Goal: Communication & Community: Answer question/provide support

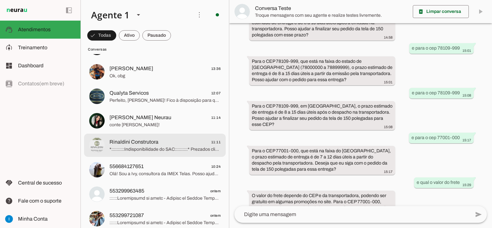
scroll to position [64, 0]
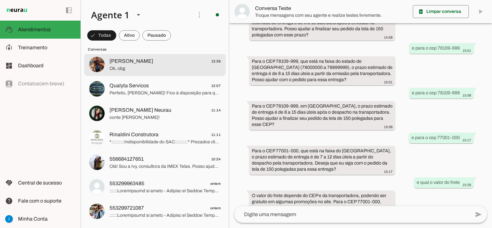
click at [151, 71] on span "Ok, obg" at bounding box center [165, 68] width 111 height 6
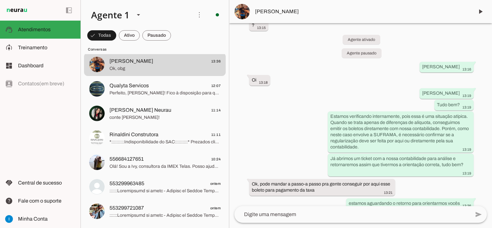
scroll to position [1571, 0]
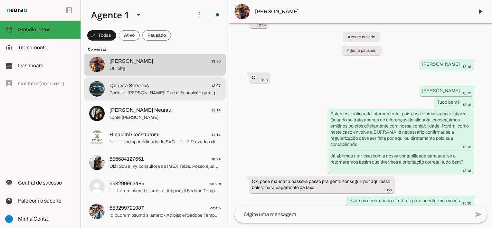
click at [184, 94] on span "Perfeito, [PERSON_NAME]! Fico à disposição para quando precisar. Assim que tive…" at bounding box center [165, 93] width 111 height 6
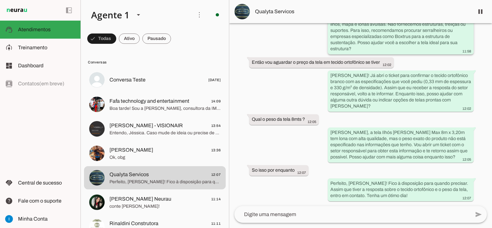
scroll to position [600, 0]
click at [284, 213] on textarea at bounding box center [353, 215] width 236 height 8
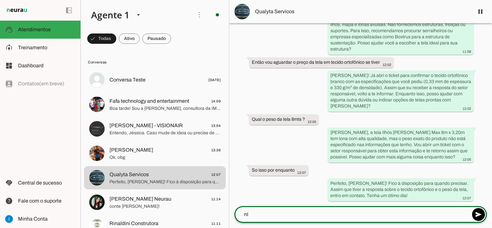
type textarea "n"
type textarea "[PERSON_NAME], verifiquei aqui com o setor responsavel e"
type md-outlined-text-field "[PERSON_NAME], verifiquei aqui com o setor responsavel e"
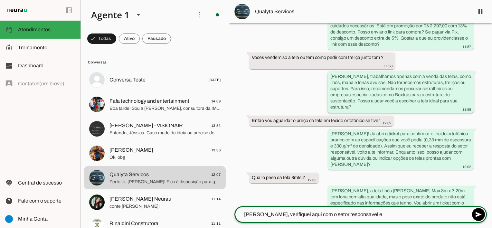
scroll to position [542, 0]
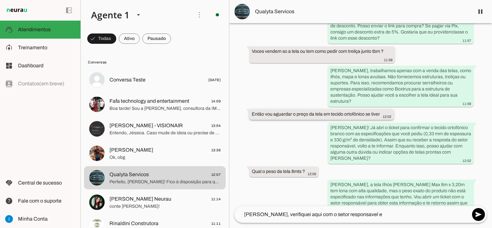
drag, startPoint x: 331, startPoint y: 113, endPoint x: 364, endPoint y: 114, distance: 33.2
click at [0, 0] on slot "Então vou aguardar o preço da tela em tecido ortofônico se tiver" at bounding box center [0, 0] width 0 height 0
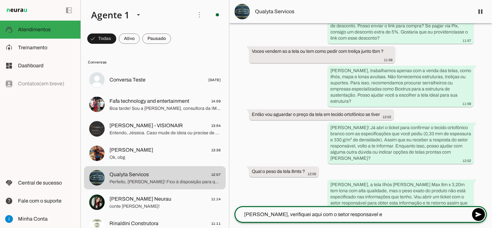
click at [366, 215] on textarea "[PERSON_NAME], verifiquei aqui com o setor responsavel e" at bounding box center [353, 215] width 236 height 8
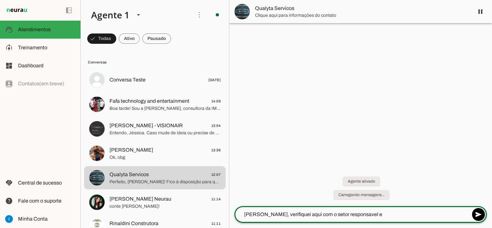
scroll to position [0, 0]
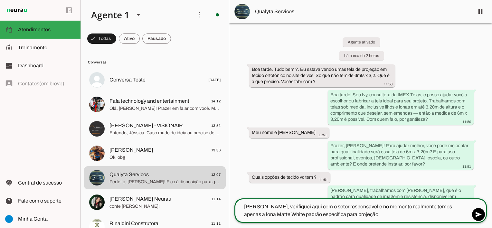
type textarea "[PERSON_NAME], verifiquei aqui com o setor responsavel e no momento realmente t…"
type md-outlined-text-field "[PERSON_NAME], verifiquei aqui com o setor responsavel e no momento realmente t…"
paste textarea "É a mesma lona utilizada em home theaters, cinemas e também nas telas fixas e e…"
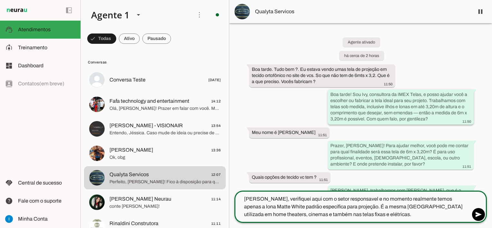
type textarea "[PERSON_NAME], verifiquei aqui com o setor responsavel e no momento realmente t…"
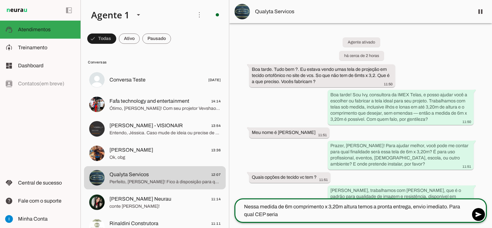
type textarea "Nessa medida de 6m comprimento x 3,20m altura temos a pronta entrega, envio ime…"
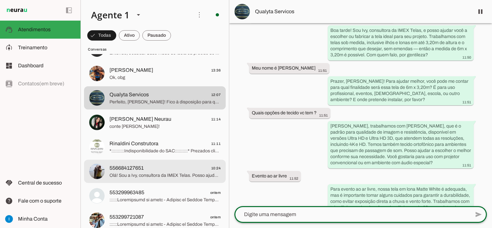
scroll to position [97, 0]
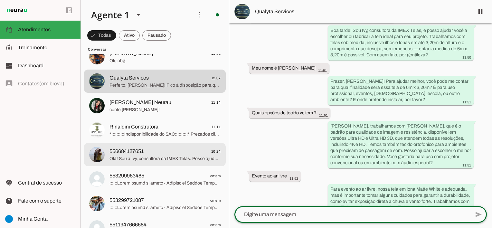
click at [173, 157] on span "Olá! Sou a Ivy, consultora da IMEX Telas. Posso ajudar você a escolher a tela d…" at bounding box center [165, 159] width 111 height 6
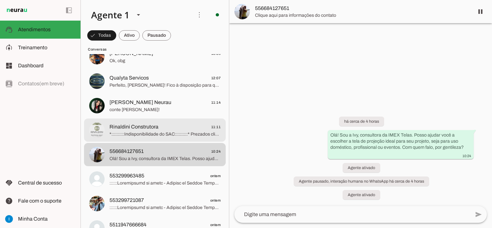
click at [151, 133] on span "*::::::::::Indisponibilidade do SAC::::::::::* Prezados clientes, Estamos final…" at bounding box center [165, 134] width 111 height 6
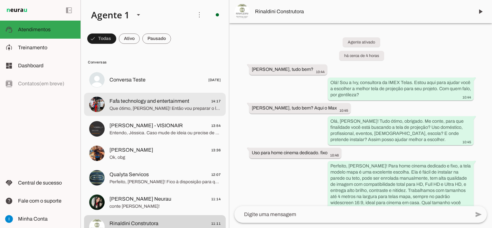
click at [175, 111] on span "Que ótimo, [PERSON_NAME]! Então vou preparar o link para a Tela de Projeção Map…" at bounding box center [165, 108] width 111 height 6
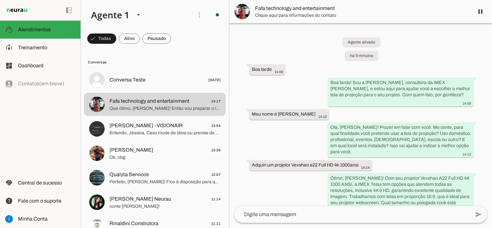
scroll to position [241, 0]
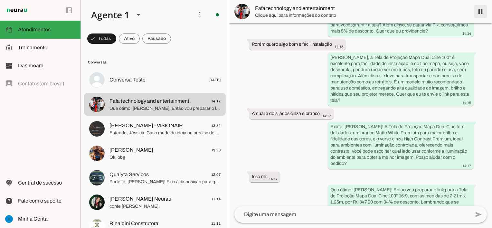
click at [481, 14] on span at bounding box center [480, 11] width 15 height 15
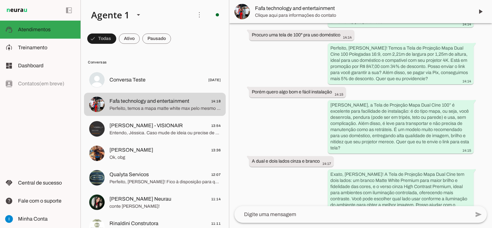
scroll to position [289, 0]
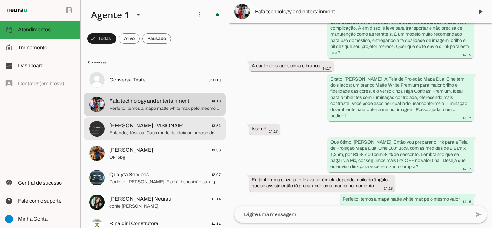
click at [171, 131] on span "Entendo, Jéssica. Caso mude de ideia ou precise de uma tela retangular de alta …" at bounding box center [165, 133] width 111 height 6
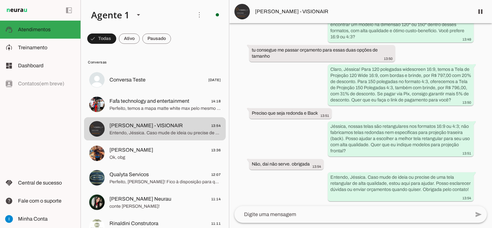
scroll to position [235, 0]
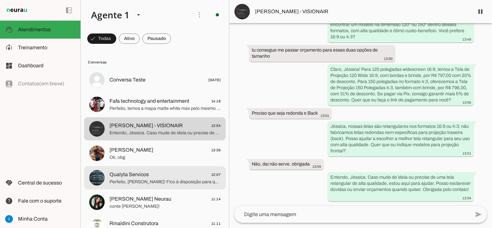
click at [182, 178] on span "Qualyta Servicos 12:07" at bounding box center [165, 175] width 111 height 8
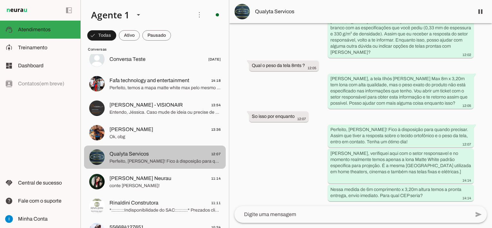
scroll to position [32, 0]
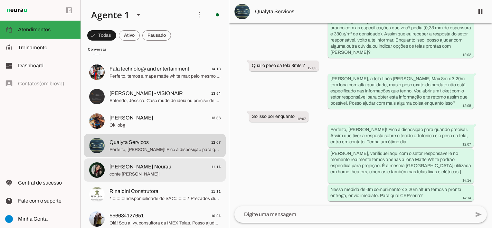
click at [157, 174] on span "conte [PERSON_NAME]!" at bounding box center [165, 174] width 111 height 6
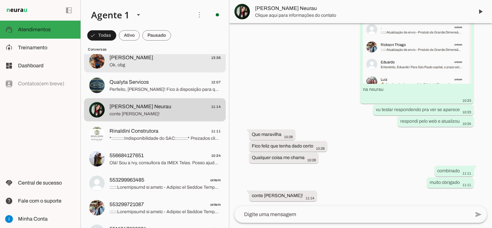
scroll to position [97, 0]
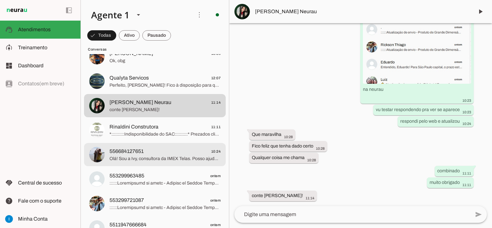
click at [169, 152] on span "556684127651 10:24" at bounding box center [165, 152] width 111 height 8
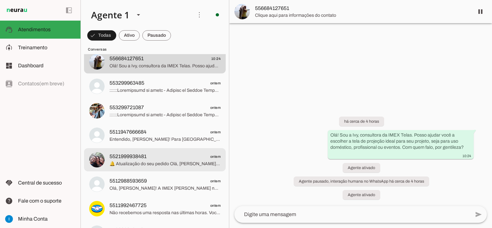
scroll to position [193, 0]
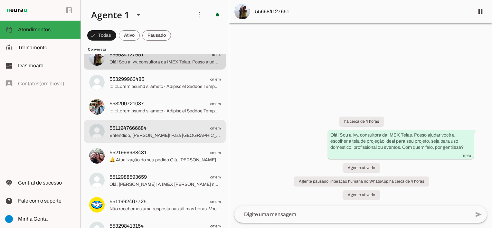
click at [176, 137] on span "Entendido, [PERSON_NAME]! Para [GEOGRAPHIC_DATA] capital, o prazo estimado de e…" at bounding box center [165, 135] width 111 height 6
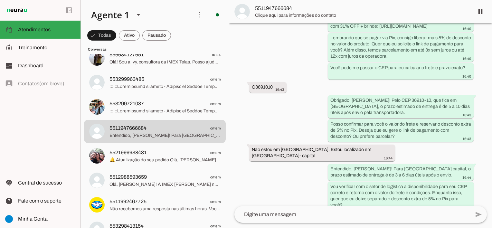
scroll to position [736, 0]
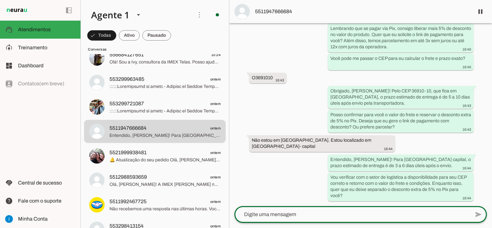
click at [284, 215] on textarea at bounding box center [353, 215] width 236 height 8
type textarea "Boa tarde [PERSON_NAME]! Tudo bem? Verifiquei aqui com o setor de logistica e o…"
type md-outlined-text-field "Boa tarde [PERSON_NAME]! Tudo bem? Verifiquei aqui com o setor de logistica e o…"
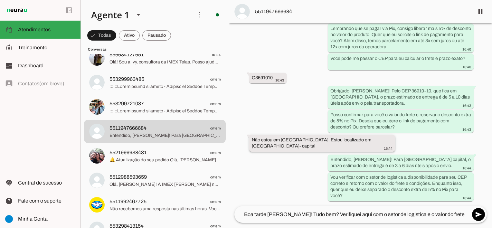
drag, startPoint x: 333, startPoint y: 146, endPoint x: 369, endPoint y: 144, distance: 35.8
click at [369, 144] on div "Não estou em [GEOGRAPHIC_DATA]. Estou localizado em [GEOGRAPHIC_DATA]- capital …" at bounding box center [322, 144] width 141 height 14
click at [455, 215] on textarea "Boa tarde [PERSON_NAME]! Tudo bem? Verifiquei aqui com o setor de logistica e o…" at bounding box center [353, 215] width 236 height 8
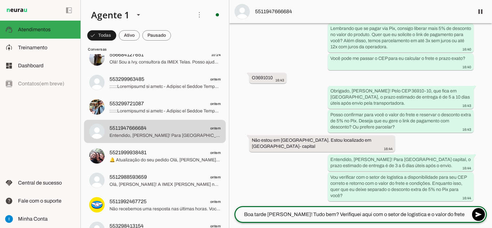
paste textarea "[GEOGRAPHIC_DATA]- capital"
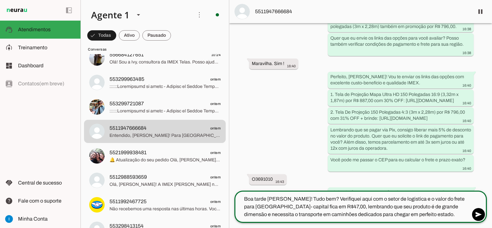
scroll to position [628, 0]
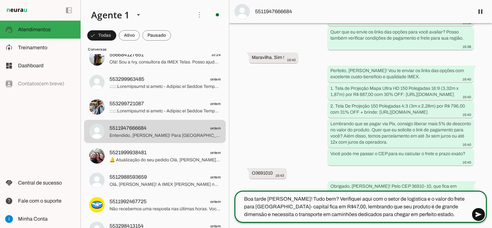
type textarea "Boa tarde [PERSON_NAME]! Tudo bem? Verifiquei aqui com o setor de logistica e o…"
type md-outlined-text-field "Boa tarde [PERSON_NAME]! Tudo bem? Verifiquei aqui com o setor de logistica e o…"
click at [476, 216] on span at bounding box center [478, 214] width 15 height 15
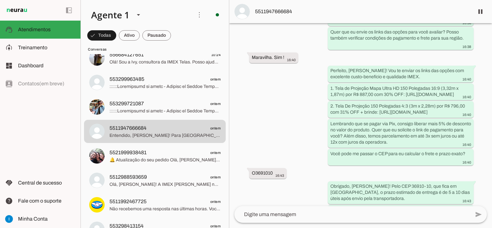
scroll to position [681, 0]
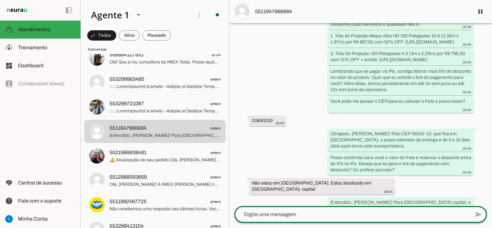
click at [382, 218] on textarea at bounding box center [353, 215] width 236 height 8
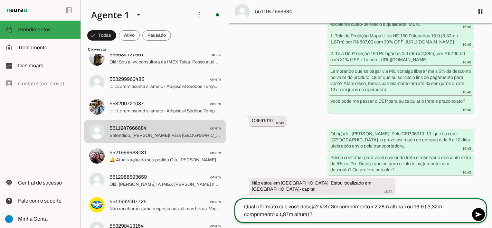
type textarea "Qual o formato que você deseja? 4:3 ( 3m comprimento x 2,28m altura ) ou 16:9 (…"
type md-outlined-text-field "Qual o formato que você deseja? 4:3 ( 3m comprimento x 2,28m altura ) ou 16:9 (…"
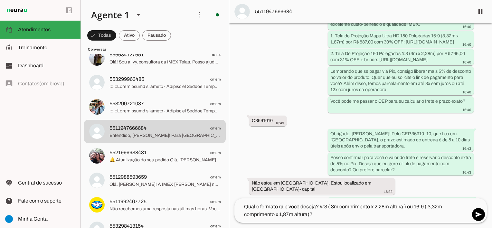
click at [289, 169] on div "Agente ativado há cerca de 22 horas Olá! Gostaria de saber mais sobre as telas …" at bounding box center [360, 110] width 263 height 175
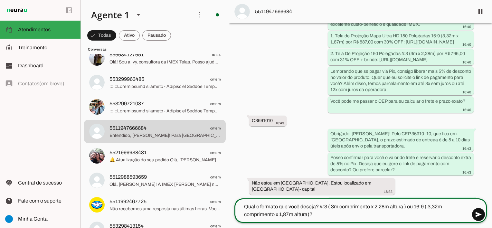
click at [479, 213] on span at bounding box center [478, 214] width 15 height 15
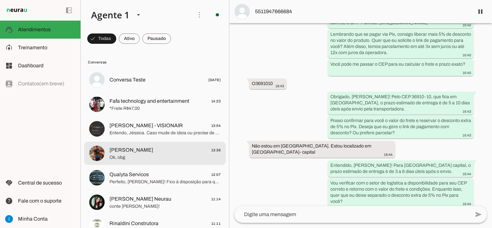
scroll to position [699, 0]
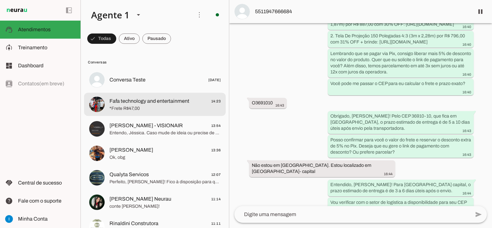
click at [164, 110] on span "*Frete R$47,00" at bounding box center [165, 108] width 111 height 6
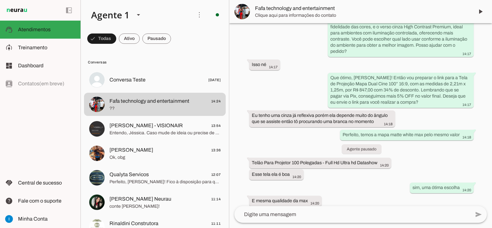
scroll to position [359, 0]
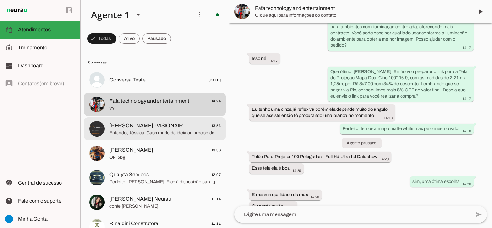
click at [173, 136] on span "Entendo, Jéssica. Caso mude de ideia ou precise de uma tela retangular de alta …" at bounding box center [165, 133] width 111 height 6
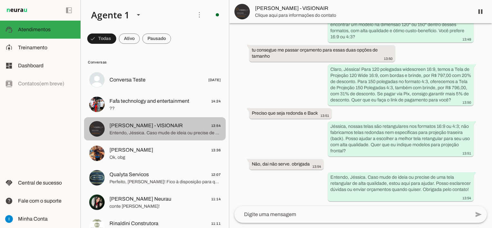
scroll to position [235, 0]
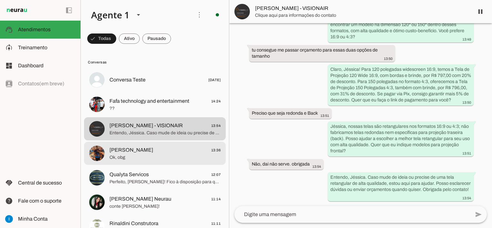
click at [169, 156] on span "Ok, obg" at bounding box center [165, 157] width 111 height 6
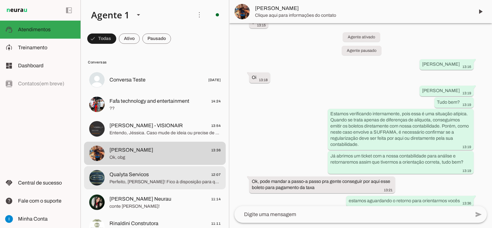
click at [148, 185] on span "Perfeito, [PERSON_NAME]! Fico à disposição para quando precisar. Assim que tive…" at bounding box center [165, 182] width 111 height 6
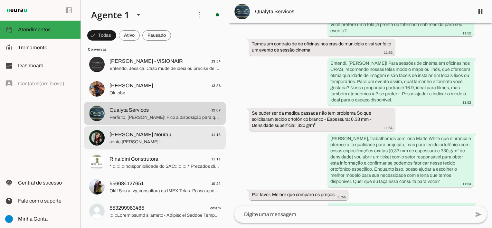
scroll to position [97, 0]
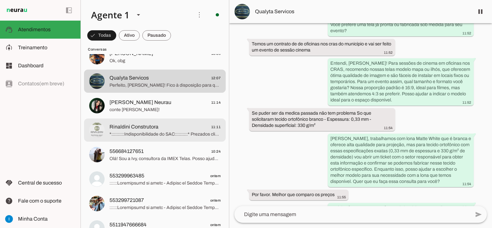
click at [189, 131] on span "*::::::::::Indisponibilidade do SAC::::::::::* Prezados clientes, Estamos final…" at bounding box center [165, 134] width 111 height 6
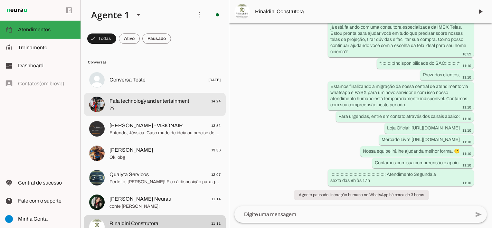
click at [169, 108] on span "??" at bounding box center [165, 108] width 111 height 6
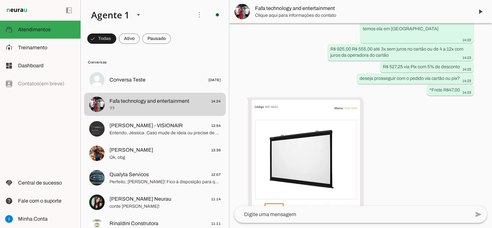
scroll to position [637, 0]
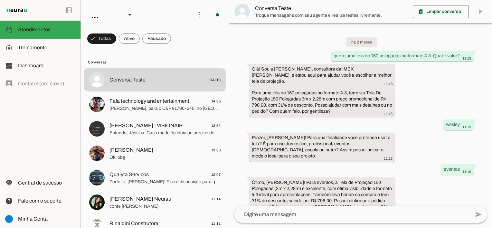
scroll to position [471, 0]
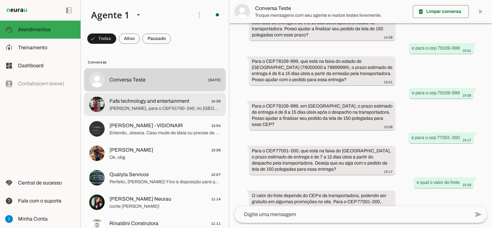
click at [161, 102] on span "Fafa technology and entertainment" at bounding box center [150, 101] width 80 height 8
